Goal: Transaction & Acquisition: Purchase product/service

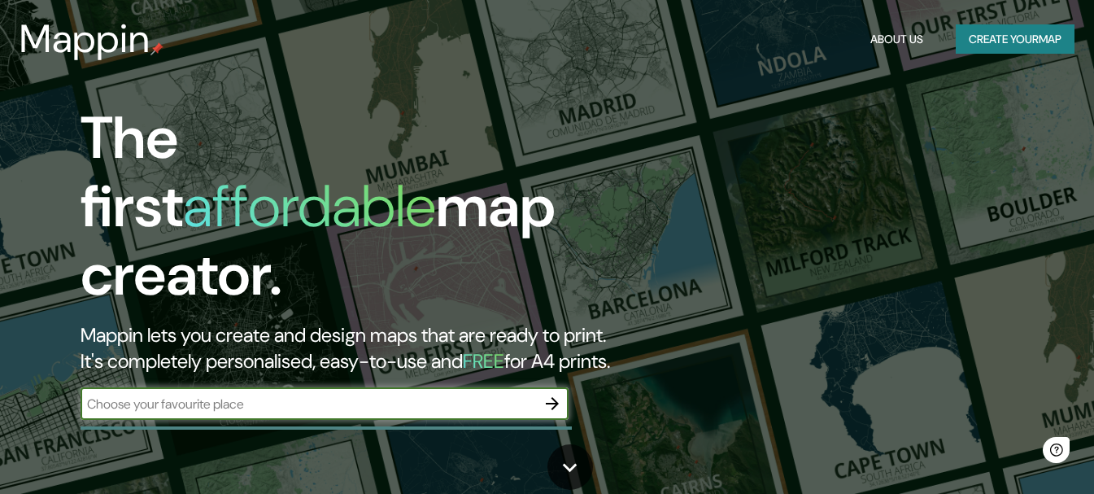
click at [771, 43] on button "Create your map" at bounding box center [1015, 39] width 119 height 30
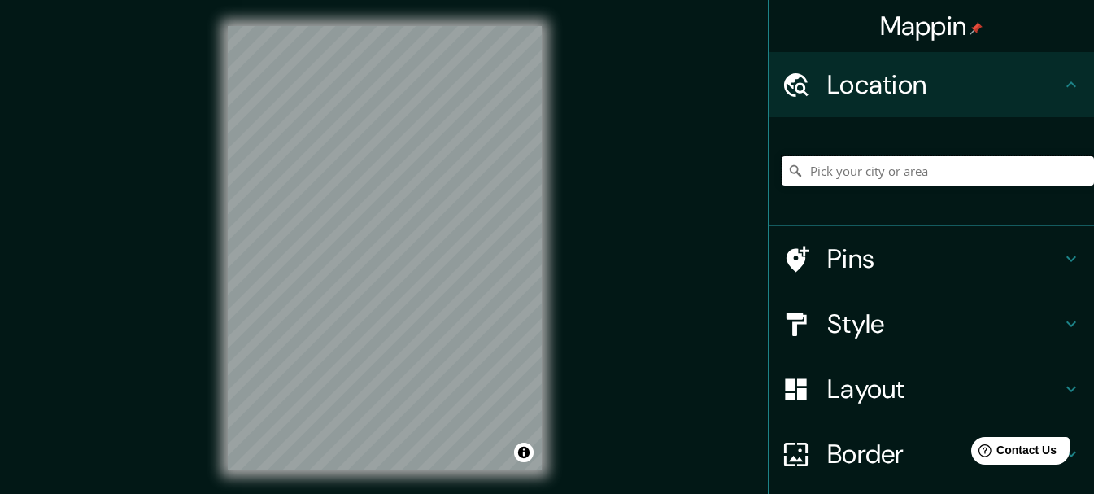
click at [771, 171] on input "Pick your city or area" at bounding box center [938, 170] width 312 height 29
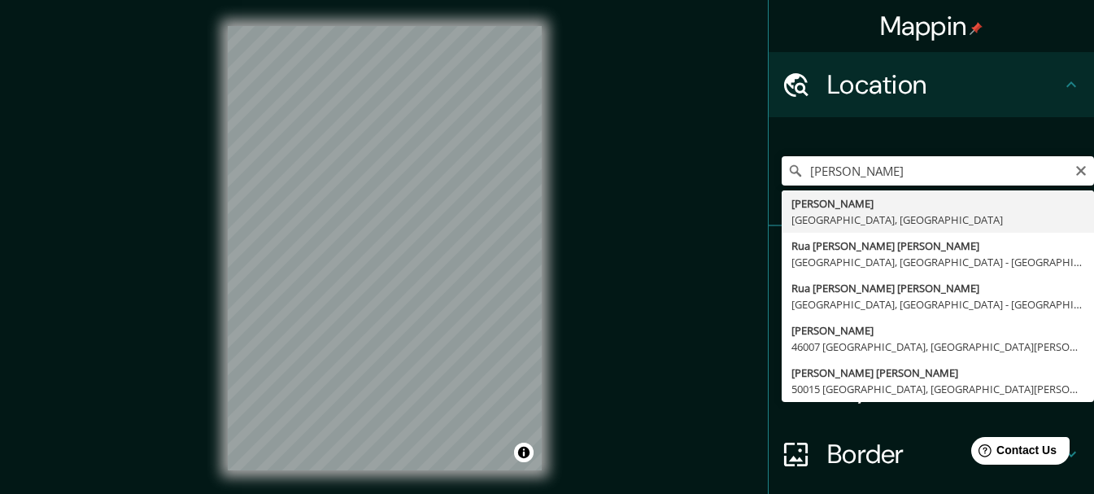
type input "[PERSON_NAME], [GEOGRAPHIC_DATA], [GEOGRAPHIC_DATA]"
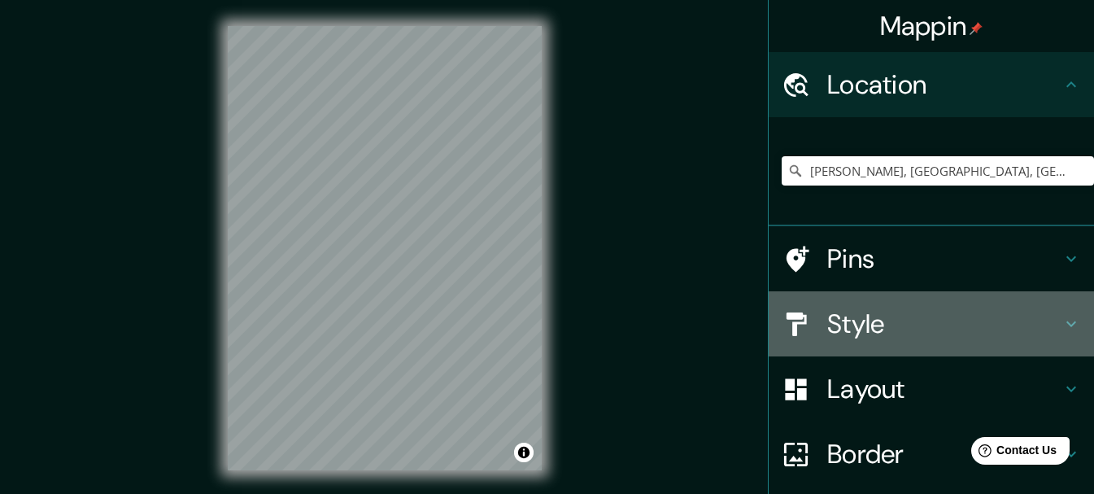
click at [771, 321] on icon at bounding box center [1072, 324] width 20 height 20
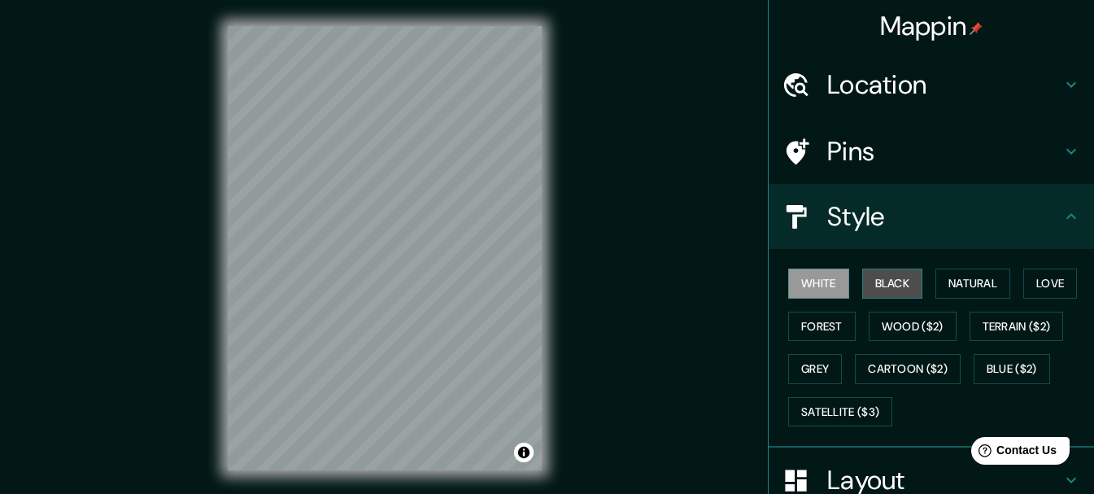
click at [771, 289] on button "Black" at bounding box center [893, 284] width 61 height 30
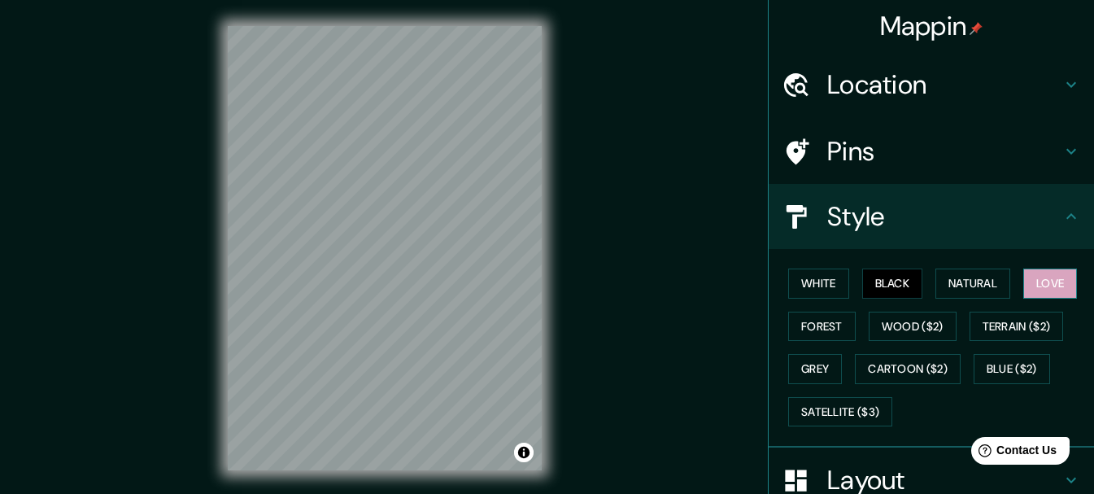
click at [771, 290] on button "Love" at bounding box center [1051, 284] width 54 height 30
click at [771, 286] on button "Natural" at bounding box center [973, 284] width 75 height 30
click at [771, 289] on button "Black" at bounding box center [893, 284] width 61 height 30
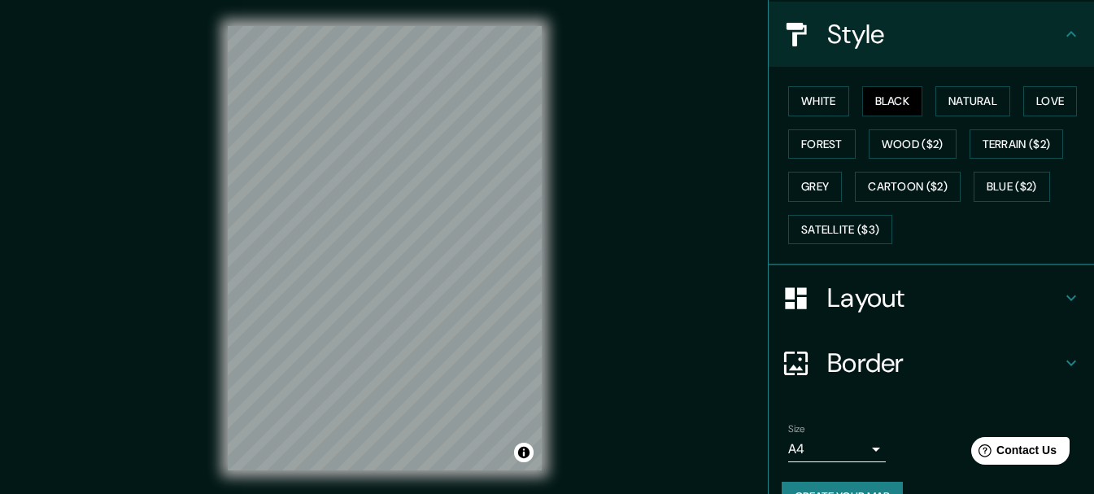
scroll to position [185, 0]
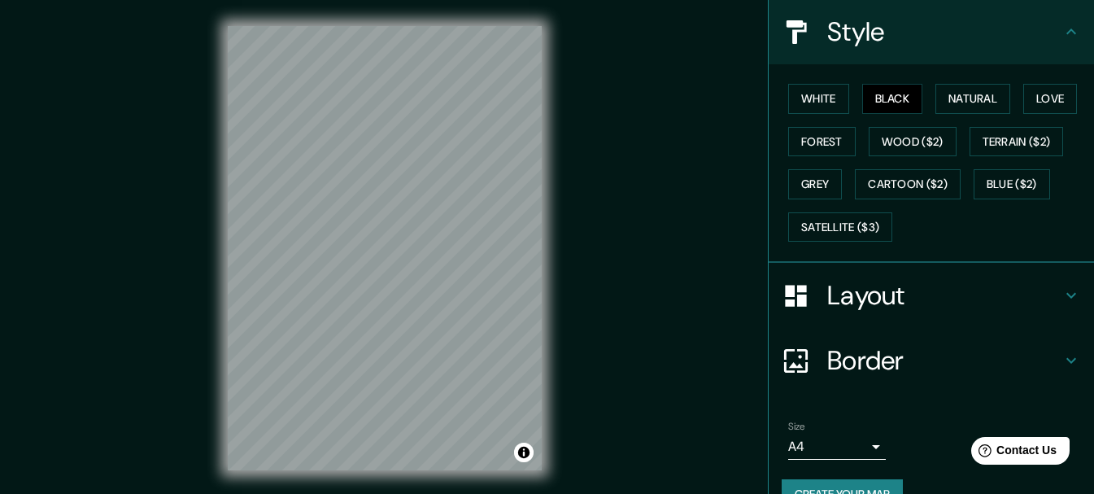
click at [771, 299] on h4 "Layout" at bounding box center [945, 295] width 234 height 33
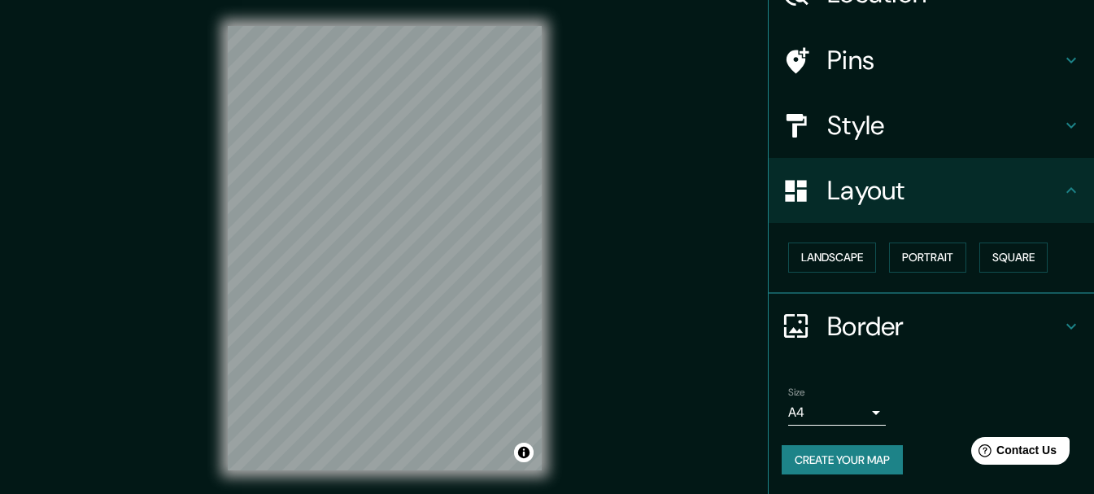
scroll to position [91, 0]
click at [771, 264] on button "Portrait" at bounding box center [927, 257] width 77 height 30
click at [771, 330] on h4 "Border" at bounding box center [945, 326] width 234 height 33
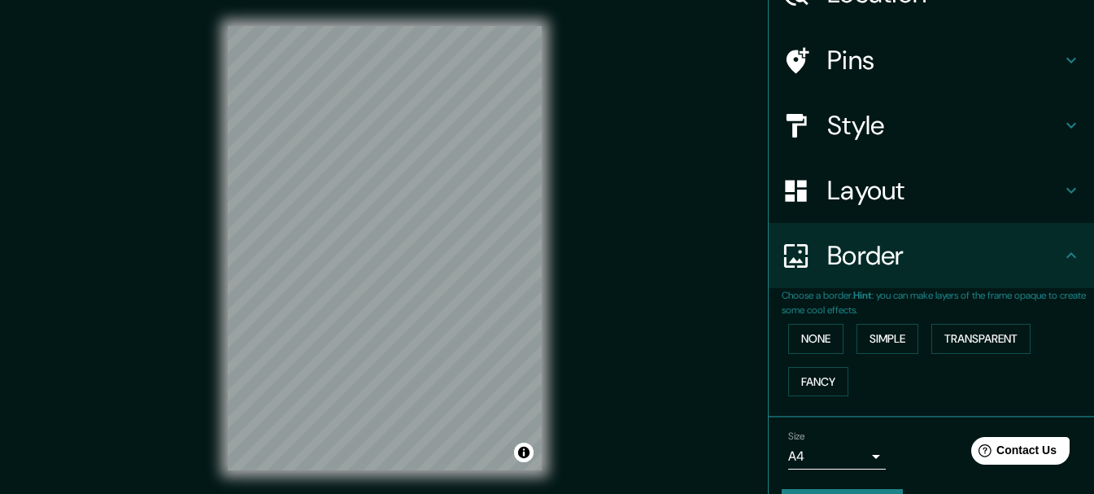
scroll to position [136, 0]
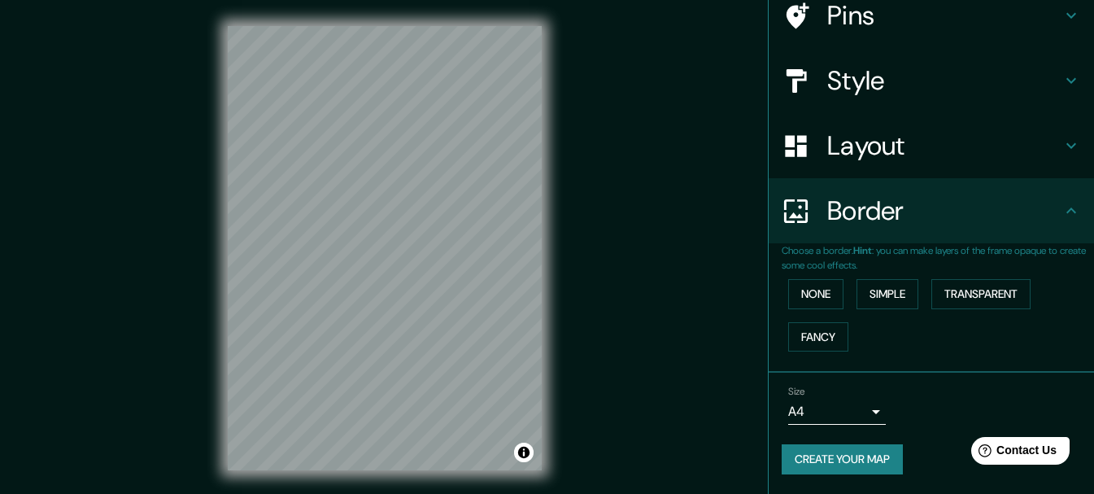
click at [771, 461] on button "Create your map" at bounding box center [842, 459] width 121 height 30
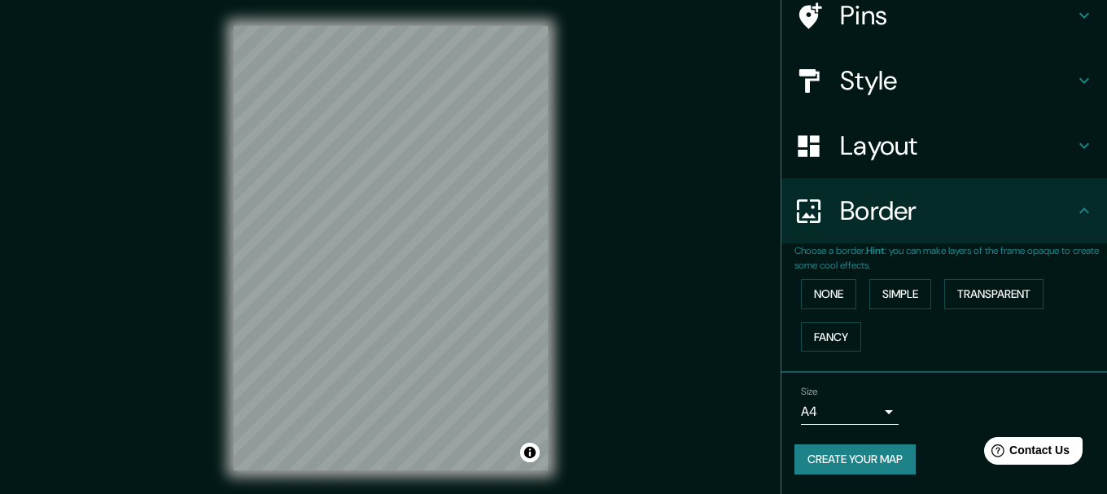
click at [771, 417] on body "Mappin Location [GEOGRAPHIC_DATA], [GEOGRAPHIC_DATA], [GEOGRAPHIC_DATA] Pins St…" at bounding box center [553, 247] width 1107 height 494
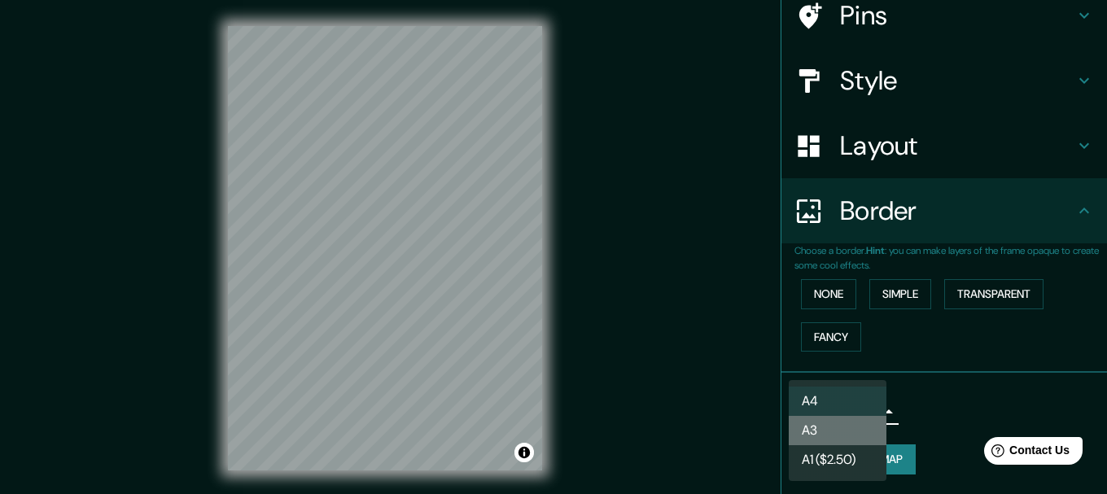
click at [771, 431] on li "A3" at bounding box center [837, 430] width 98 height 29
type input "a4"
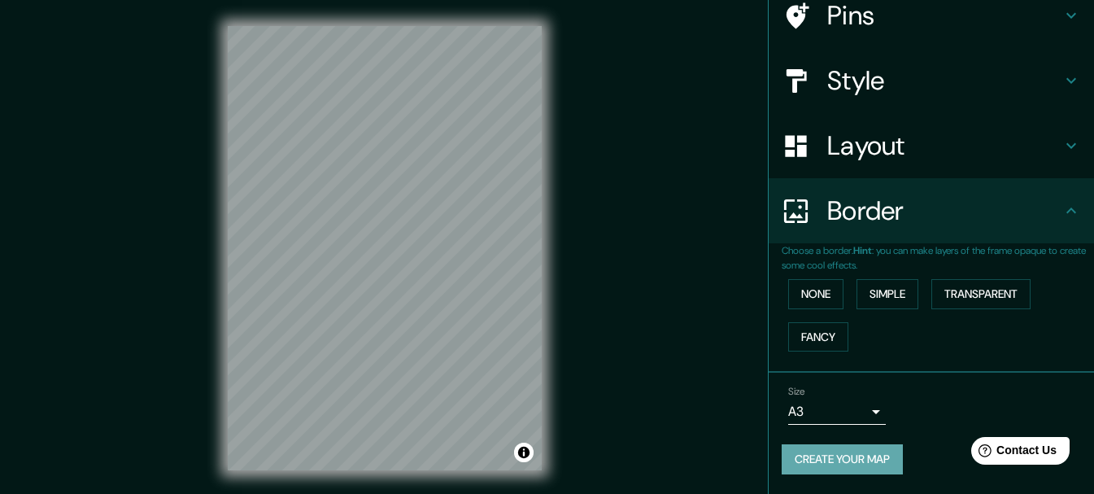
click at [771, 460] on button "Create your map" at bounding box center [842, 459] width 121 height 30
